Goal: Task Accomplishment & Management: Use online tool/utility

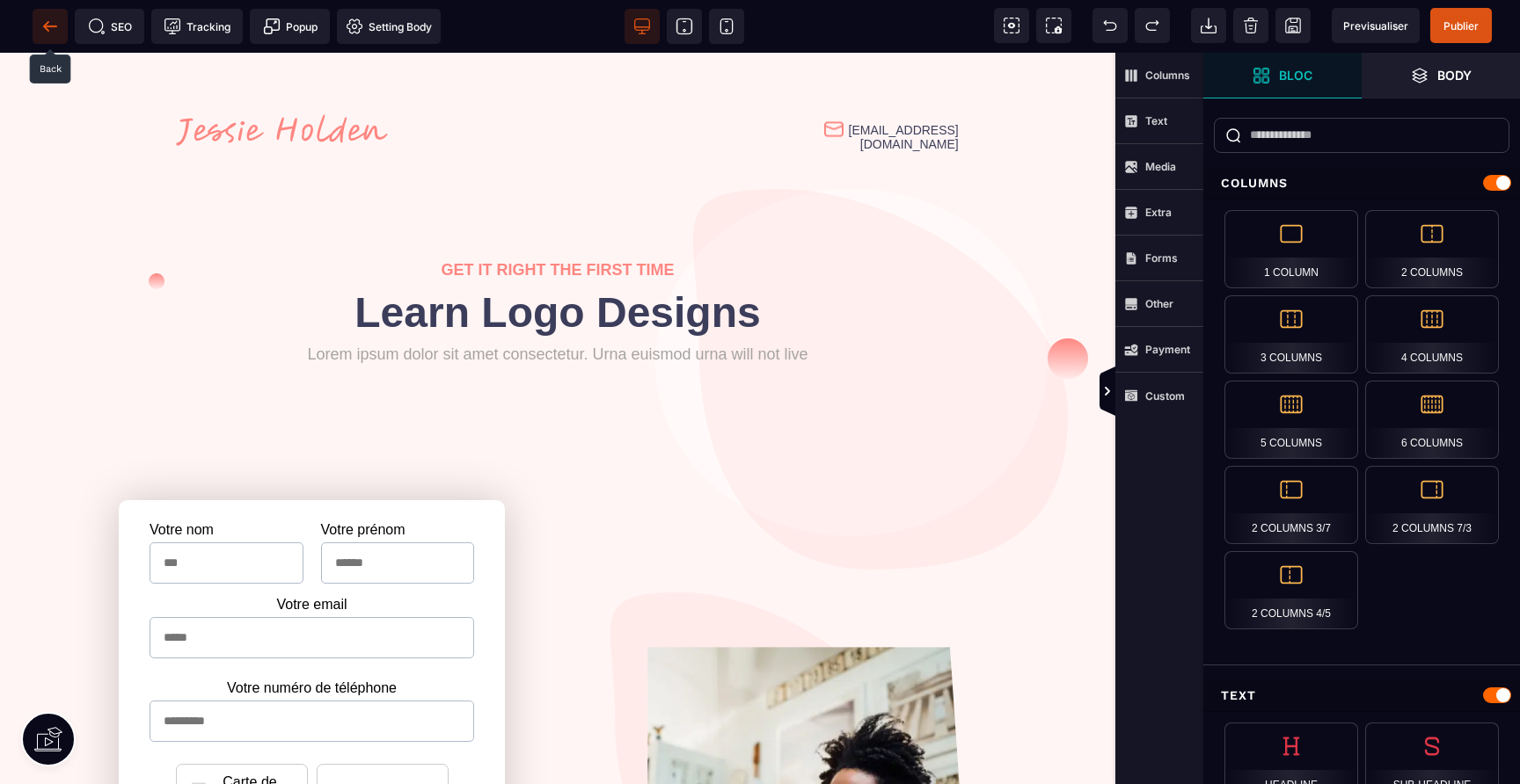
click at [62, 26] on span at bounding box center [50, 26] width 35 height 35
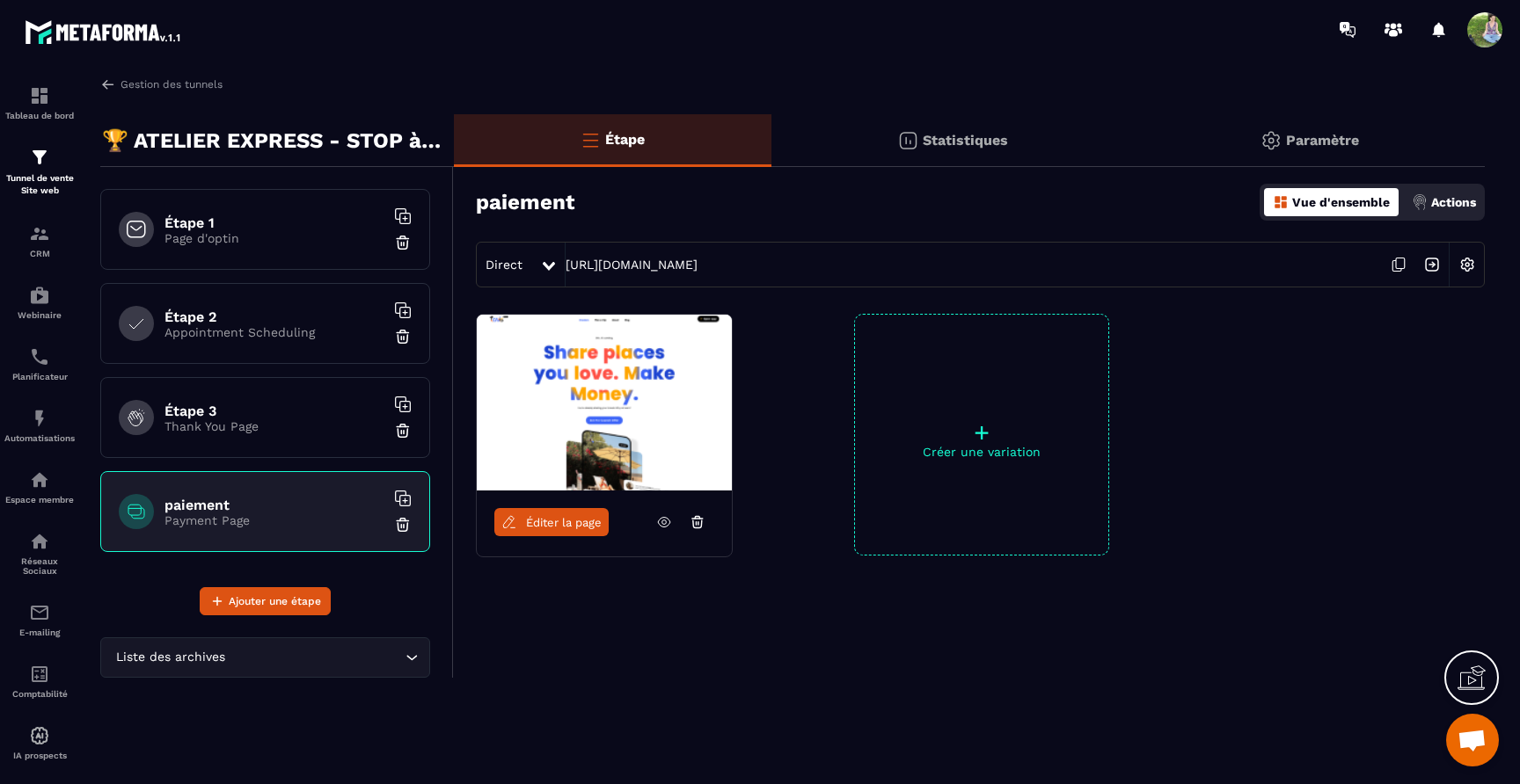
click at [401, 528] on img at bounding box center [403, 525] width 18 height 18
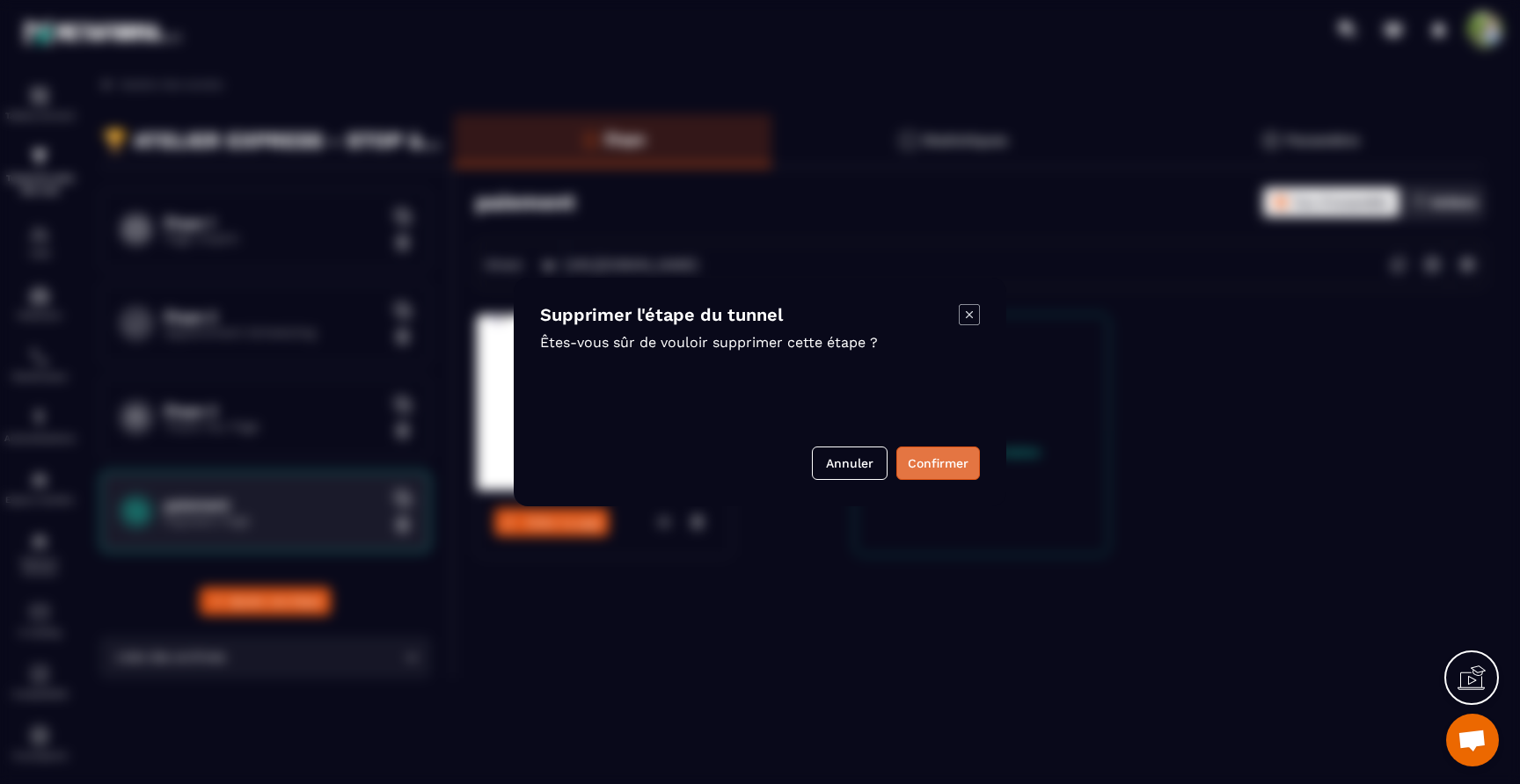
click at [934, 463] on button "Confirmer" at bounding box center [938, 463] width 84 height 33
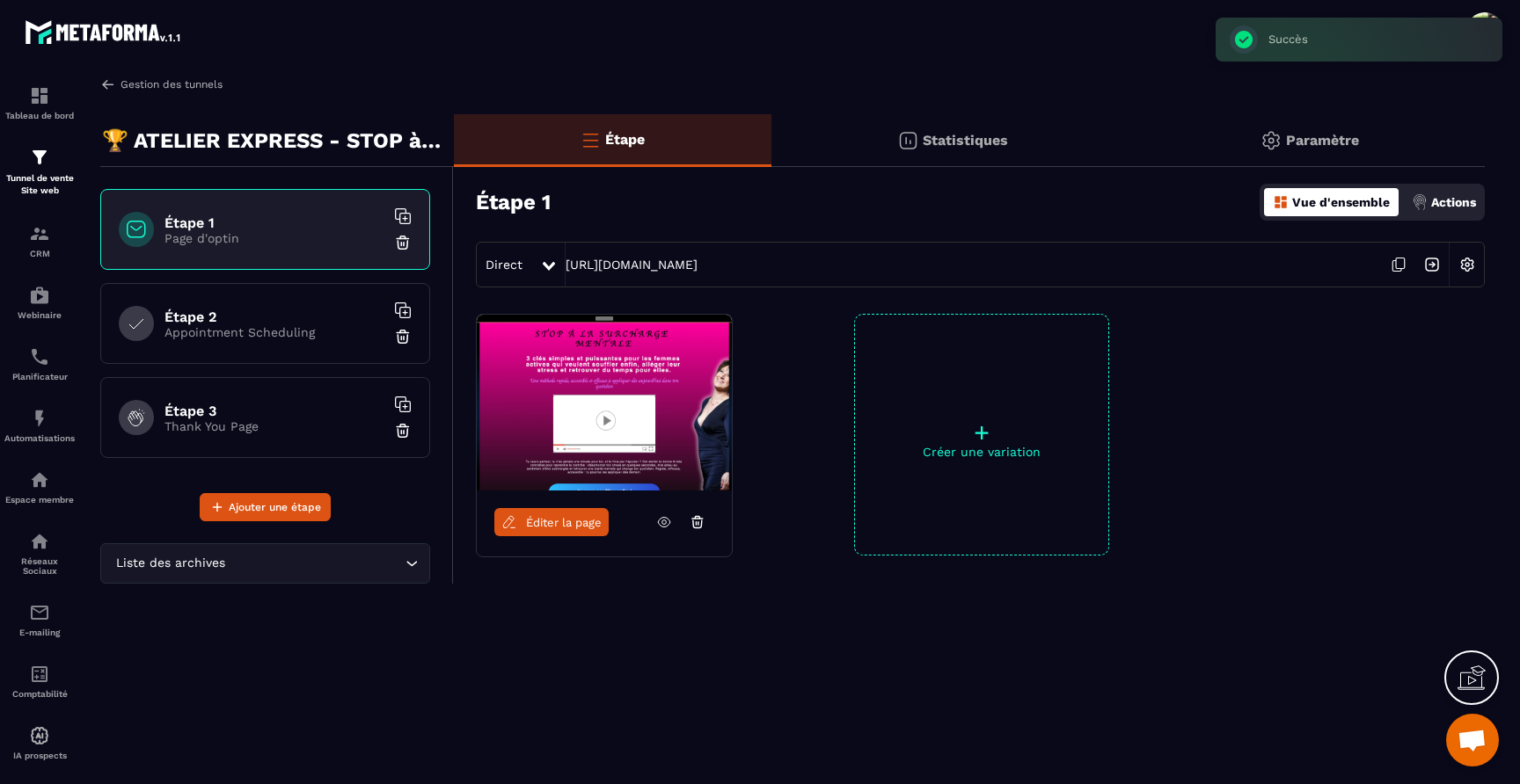
click at [118, 89] on link "Gestion des tunnels" at bounding box center [161, 85] width 122 height 16
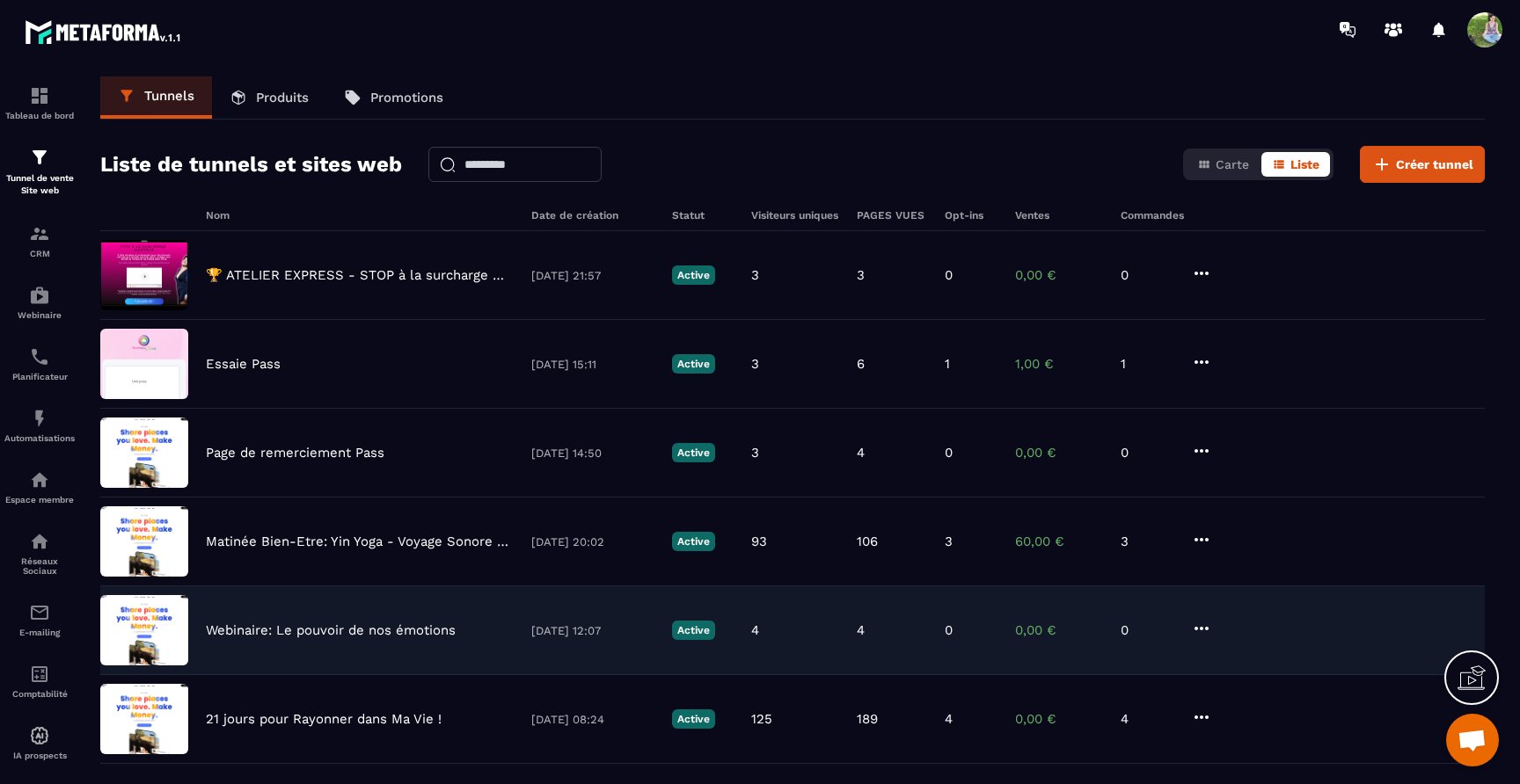
scroll to position [99, 0]
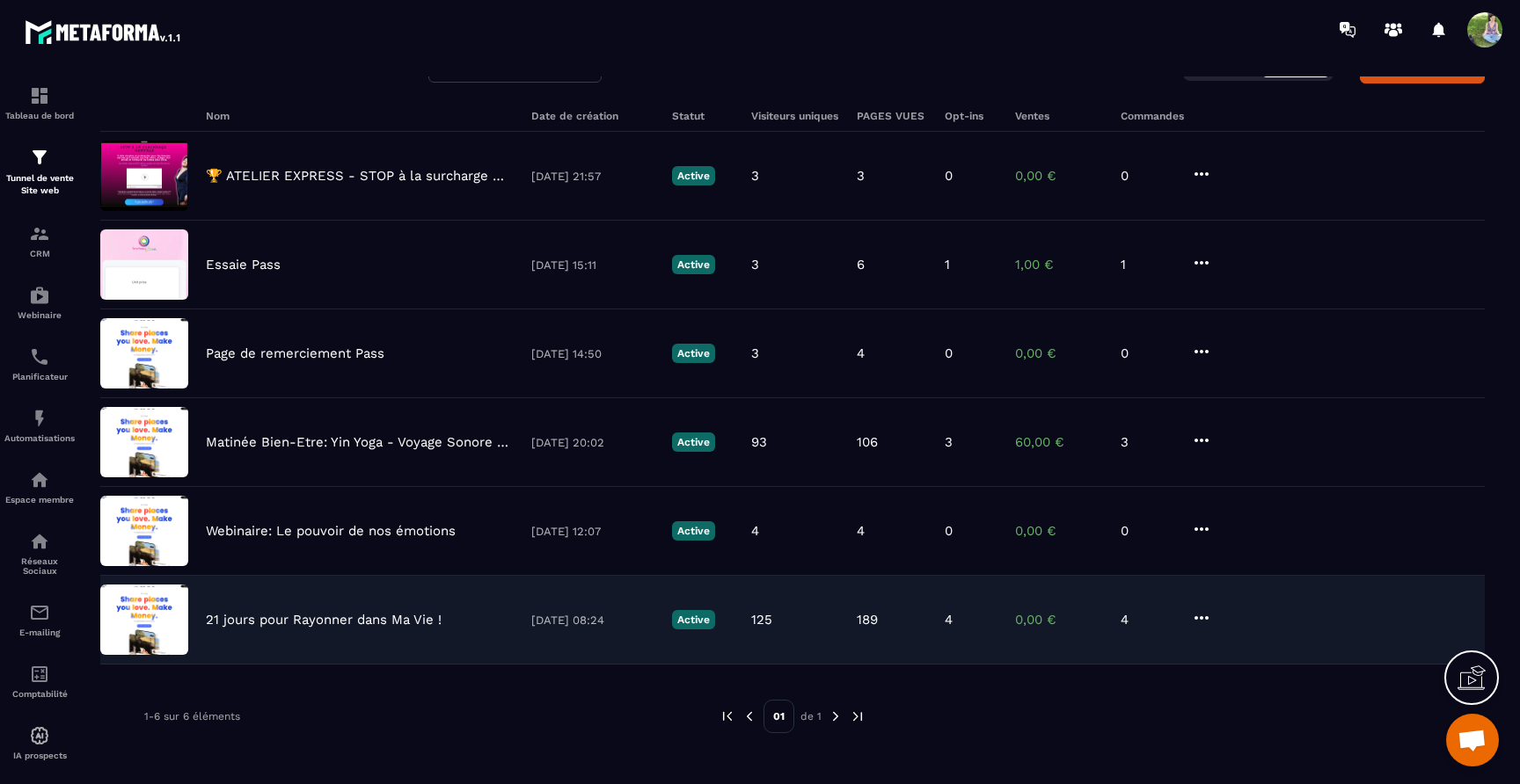
click at [341, 626] on p "21 jours pour Rayonner dans Ma Vie !" at bounding box center [324, 620] width 236 height 16
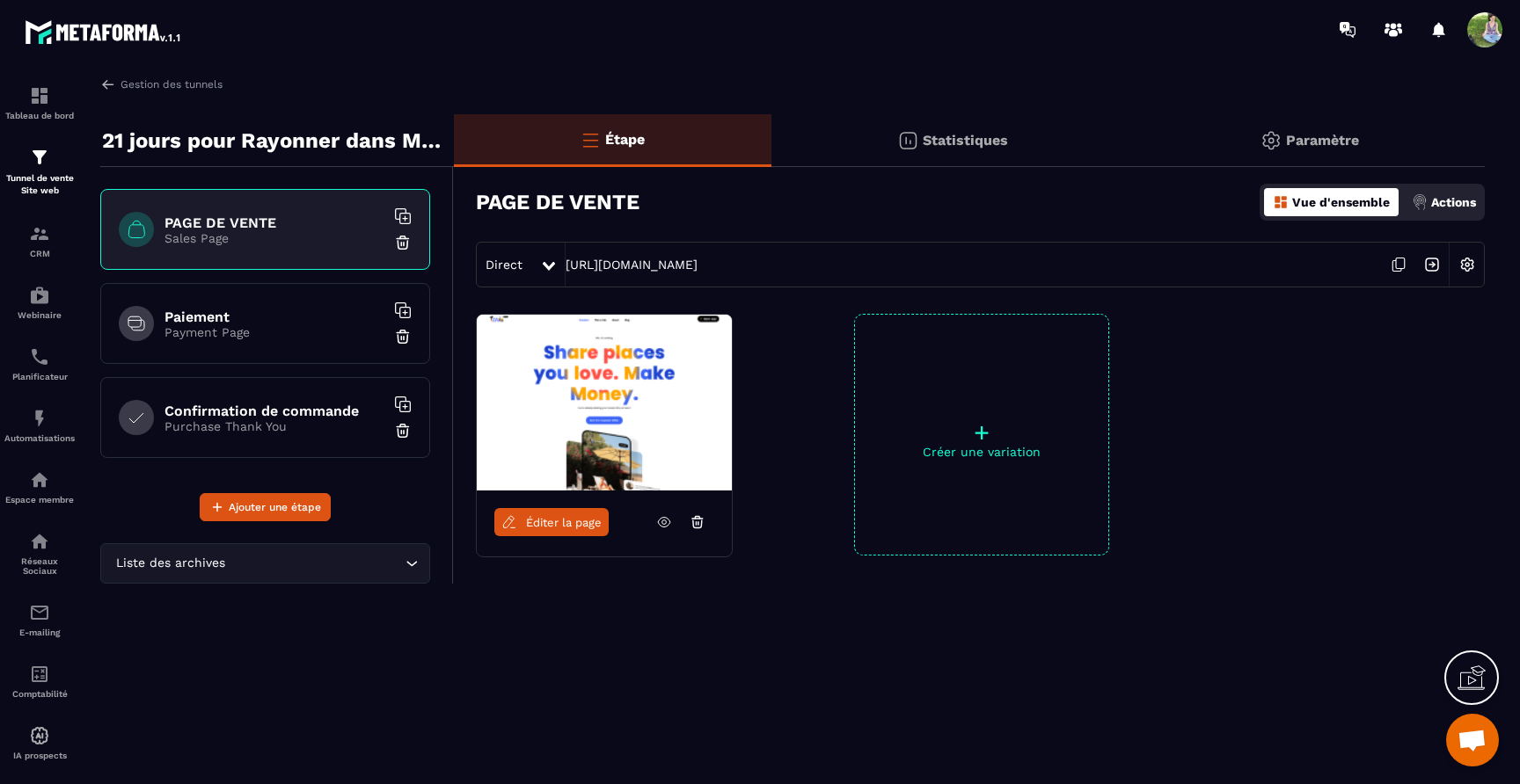
click at [1461, 200] on p "Actions" at bounding box center [1453, 202] width 45 height 14
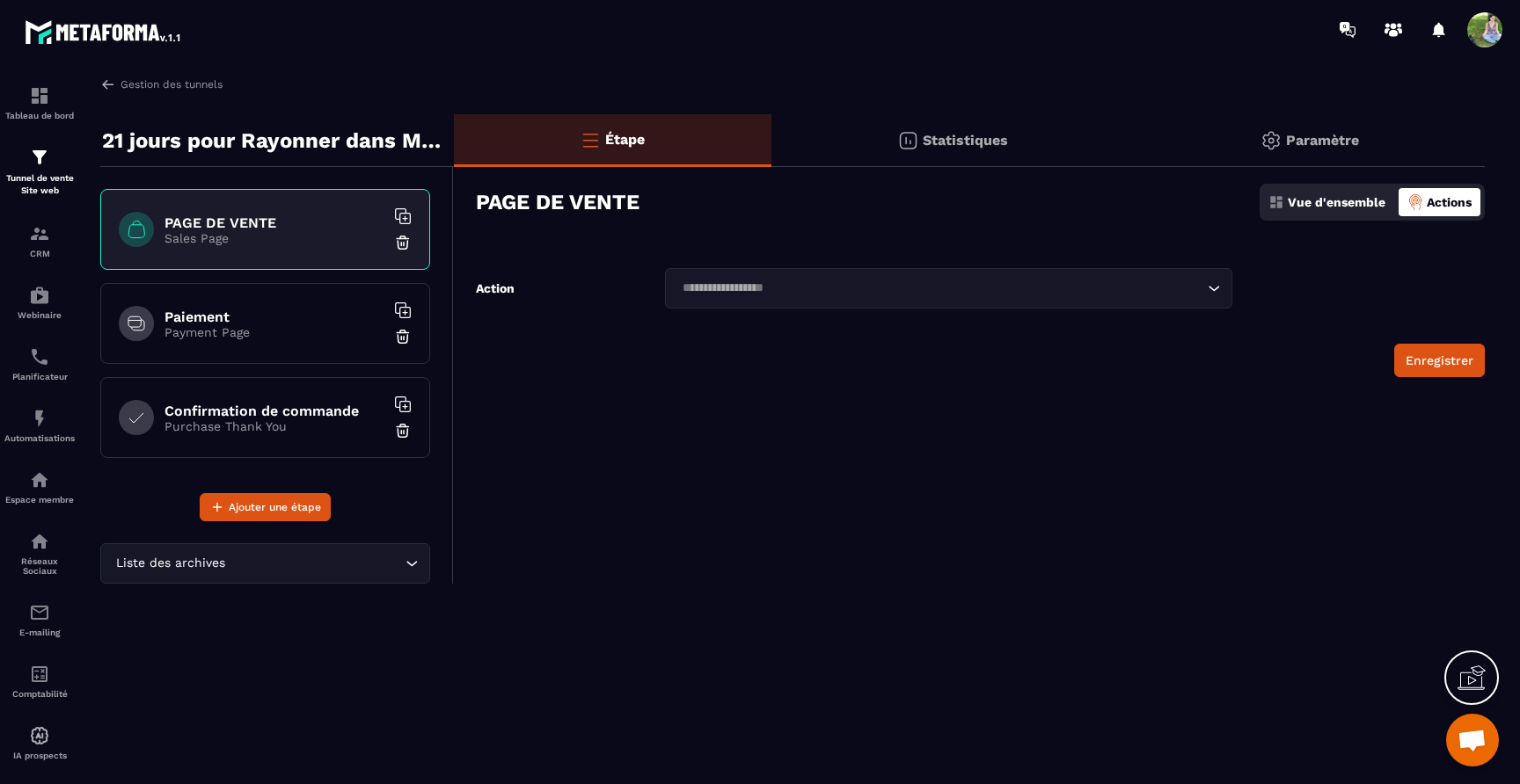
click at [1193, 273] on div "Loading..." at bounding box center [948, 288] width 567 height 40
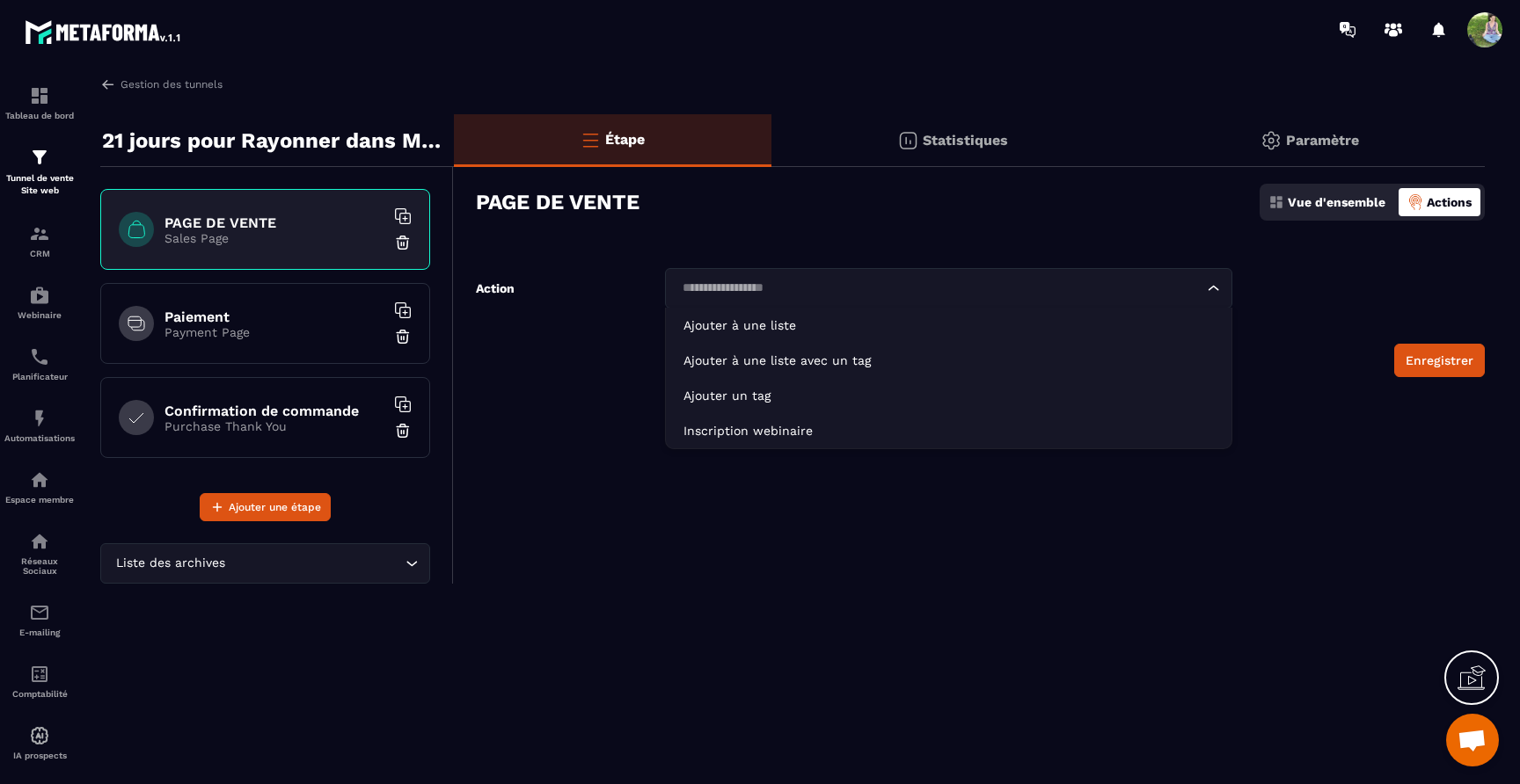
click at [1185, 223] on div "PAGE DE VENTE Vue d'ensemble Actions" at bounding box center [980, 202] width 1009 height 62
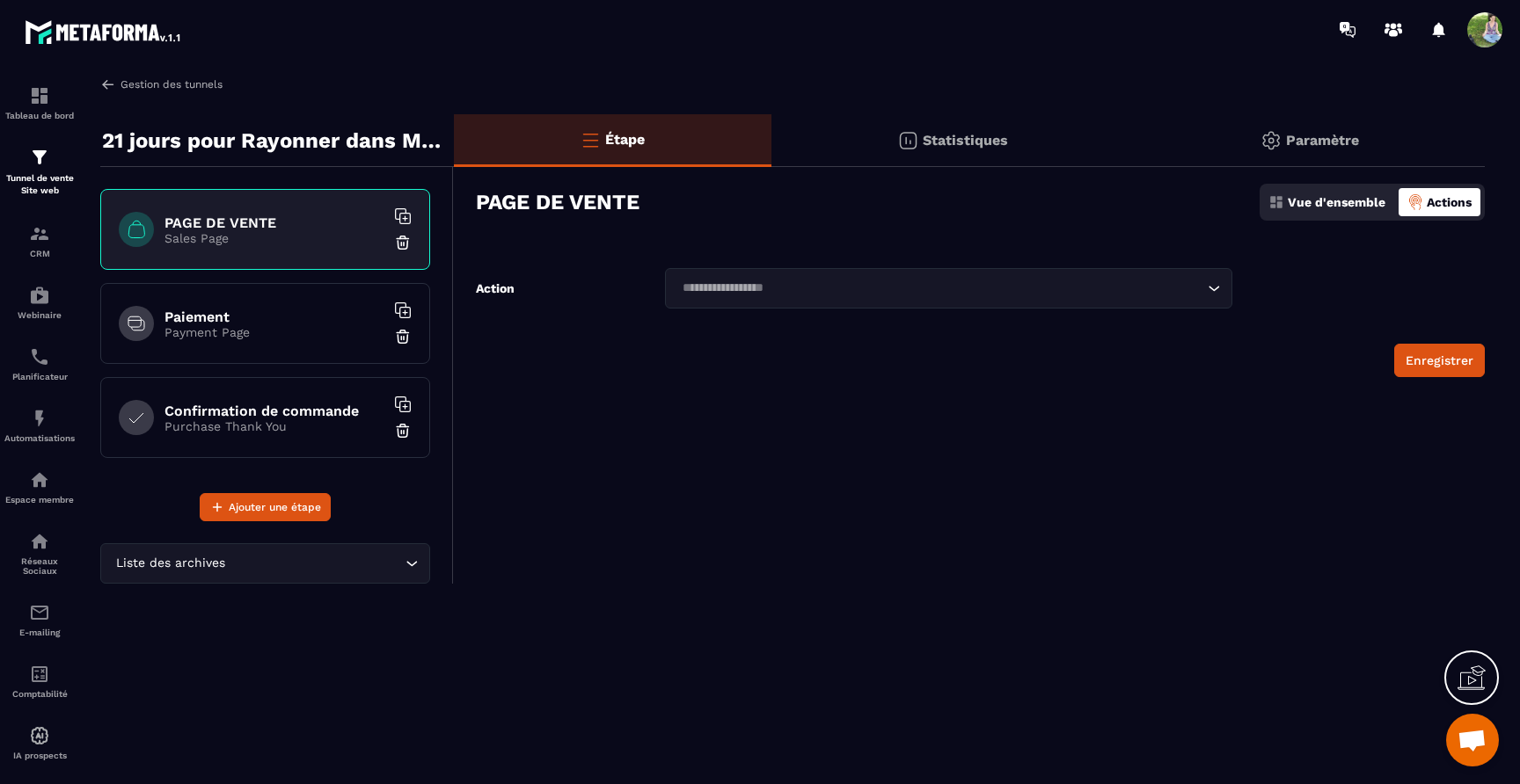
click at [117, 77] on link "Gestion des tunnels" at bounding box center [161, 85] width 122 height 16
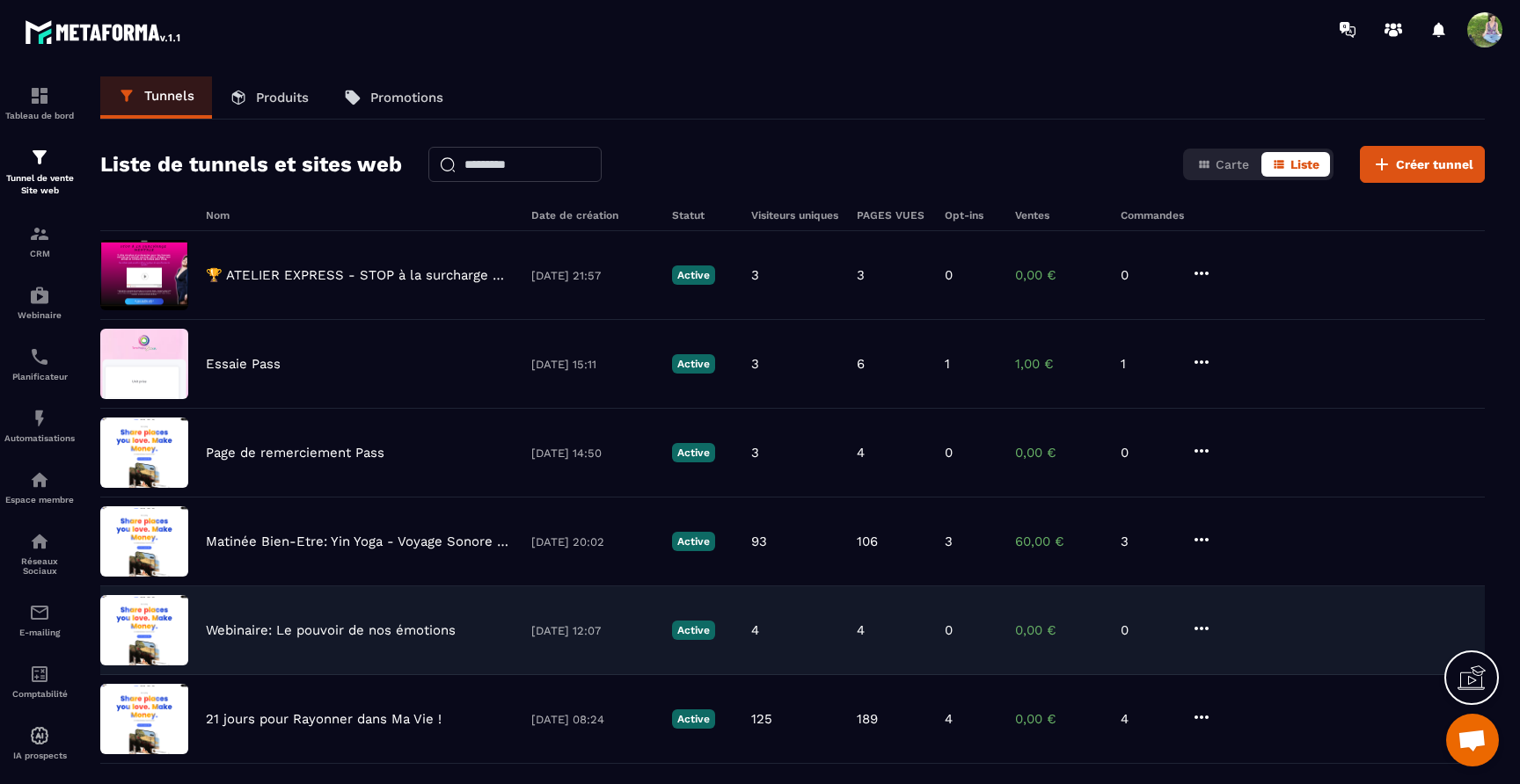
scroll to position [99, 0]
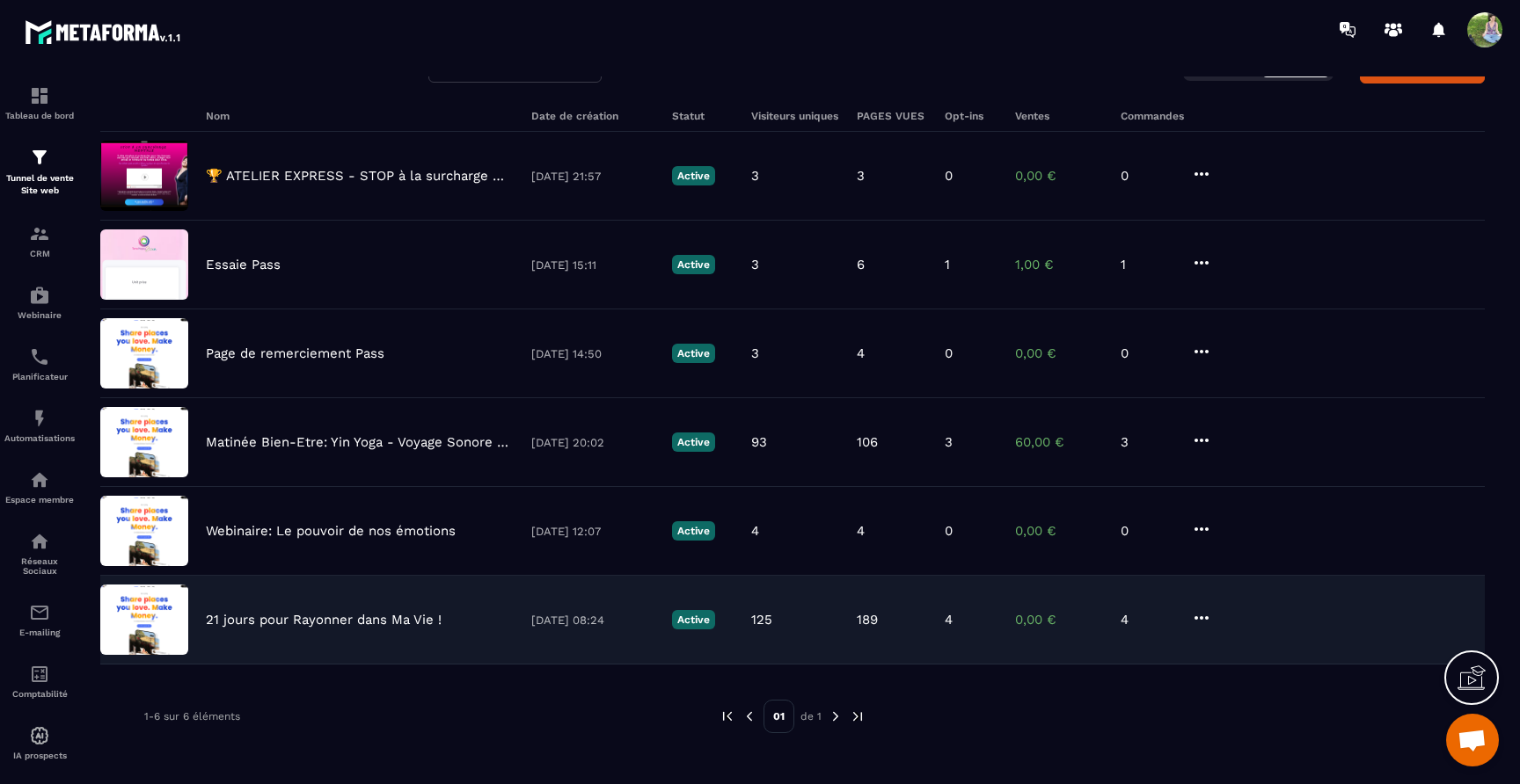
click at [1199, 619] on icon at bounding box center [1201, 618] width 21 height 21
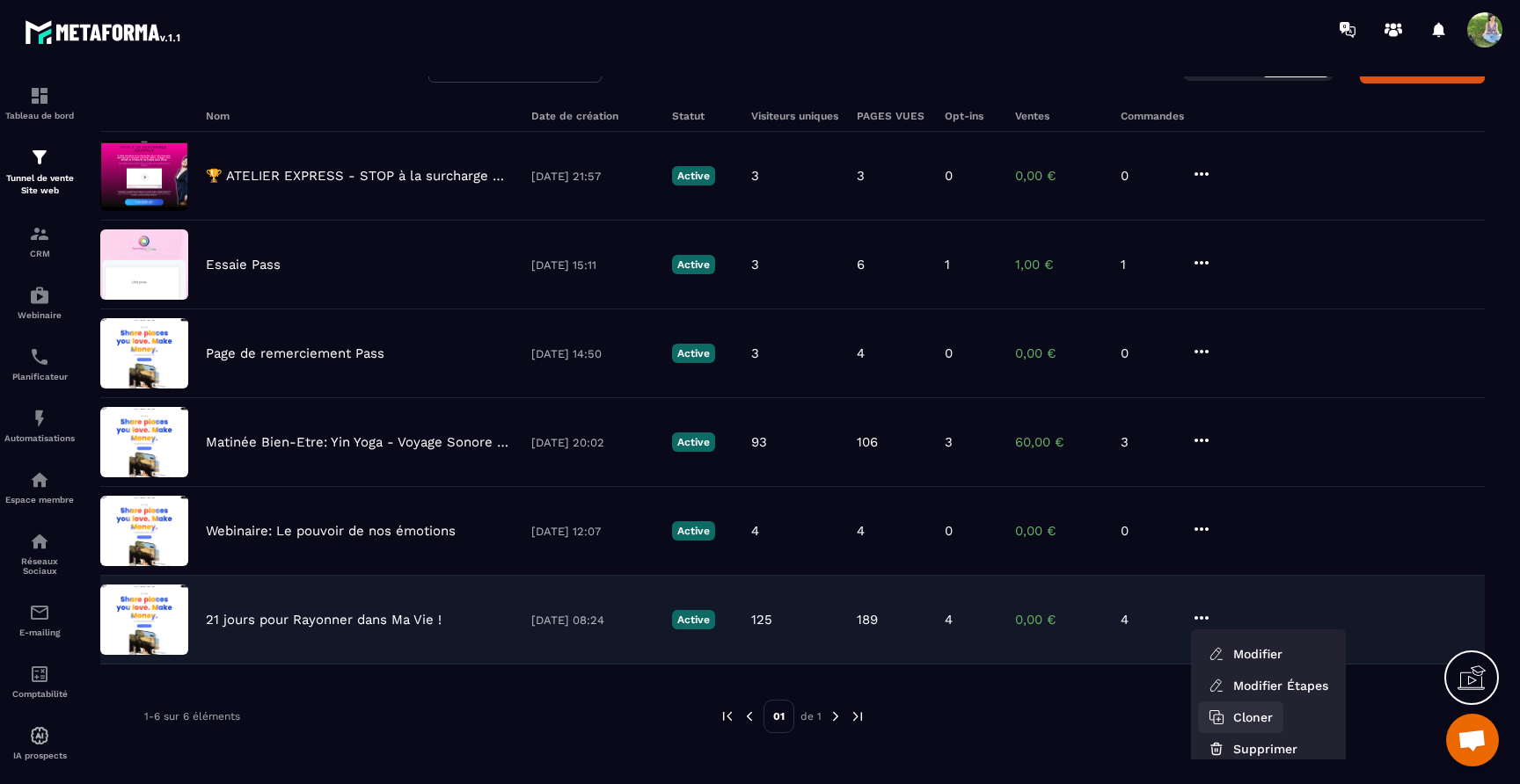
click at [1235, 712] on button "Cloner" at bounding box center [1240, 718] width 85 height 32
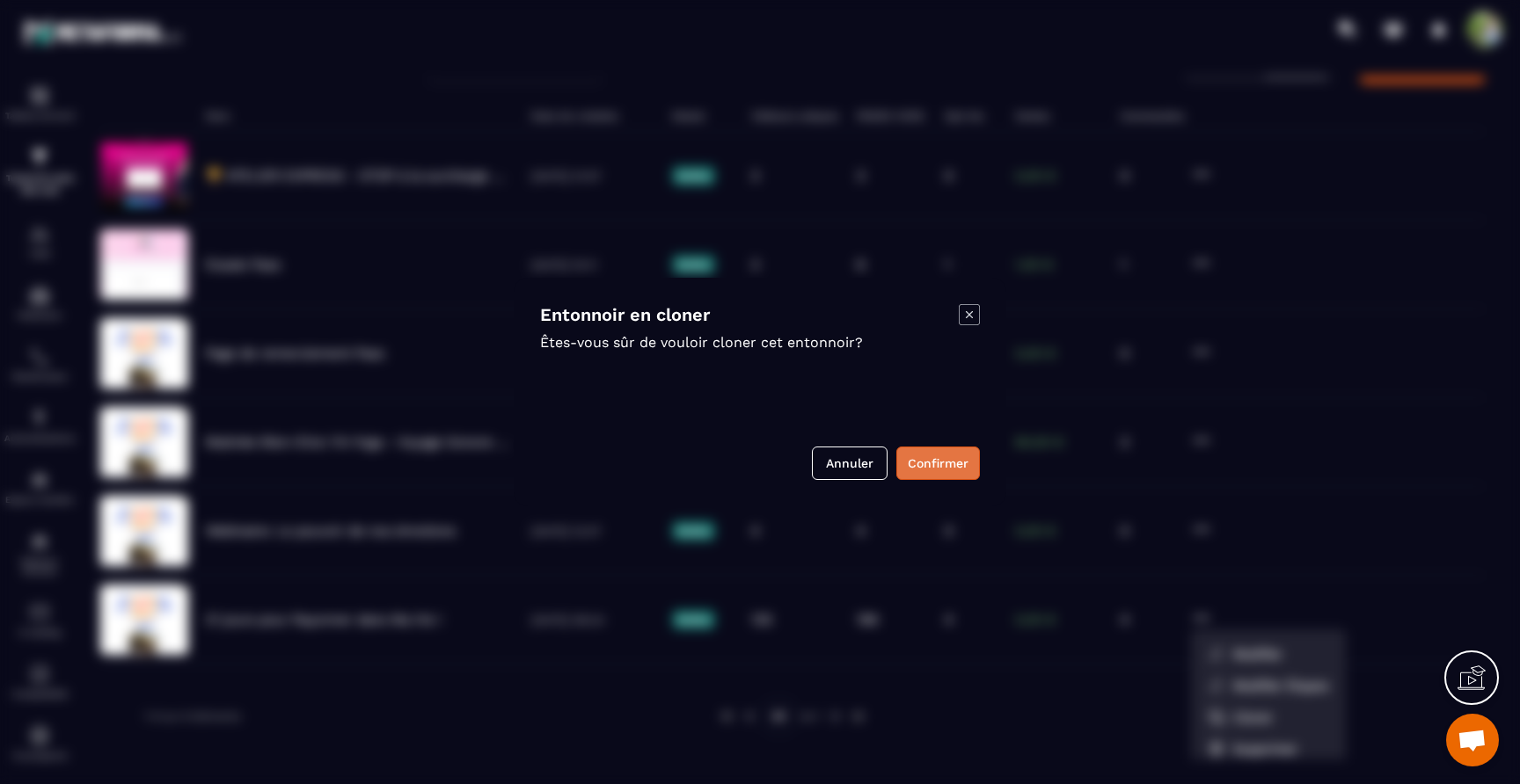
click at [920, 462] on button "Confirmer" at bounding box center [938, 463] width 84 height 33
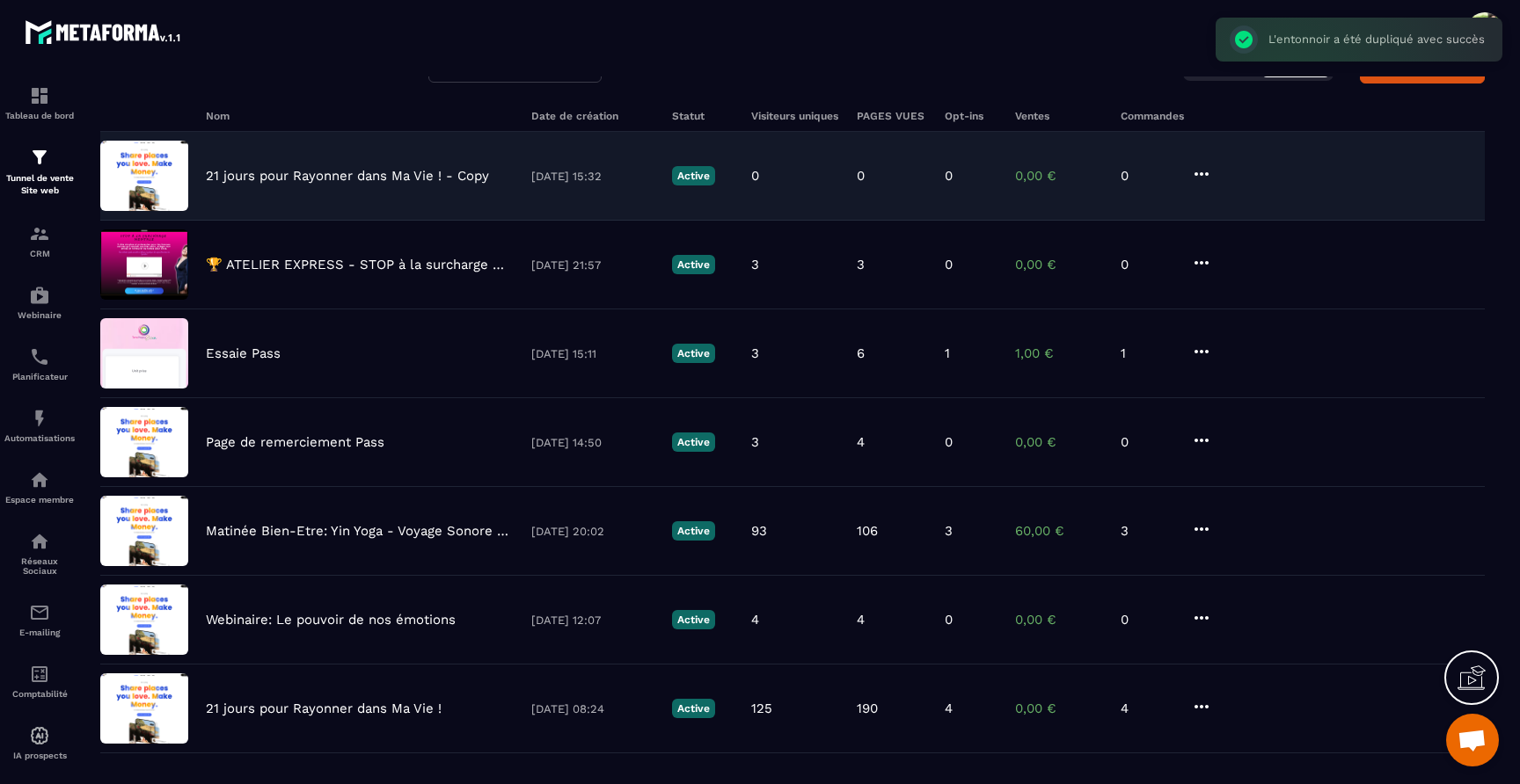
click at [361, 175] on p "21 jours pour Rayonner dans Ma Vie ! - Copy" at bounding box center [347, 176] width 283 height 16
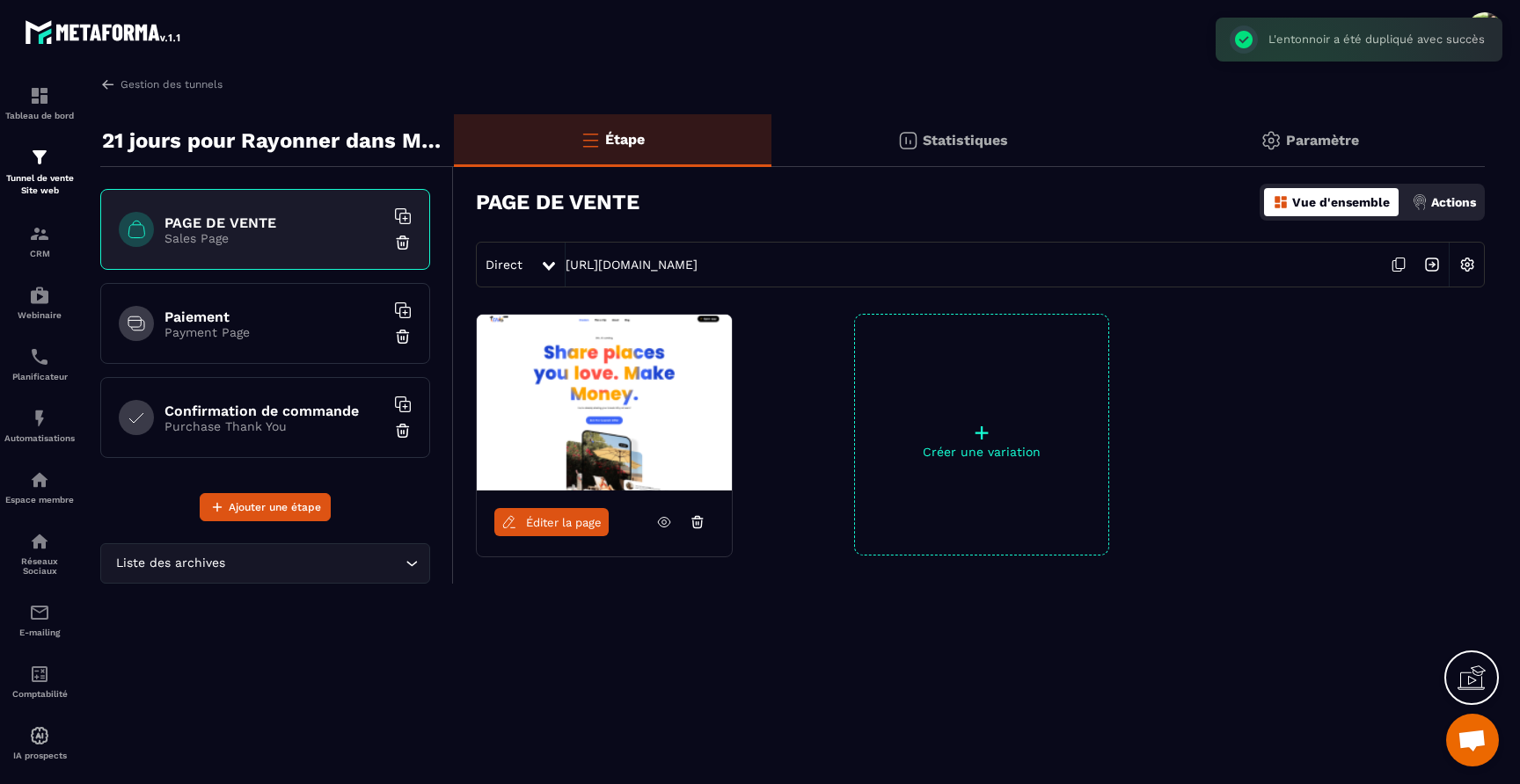
click at [550, 523] on span "Éditer la page" at bounding box center [564, 522] width 76 height 13
